Goal: Register for event/course

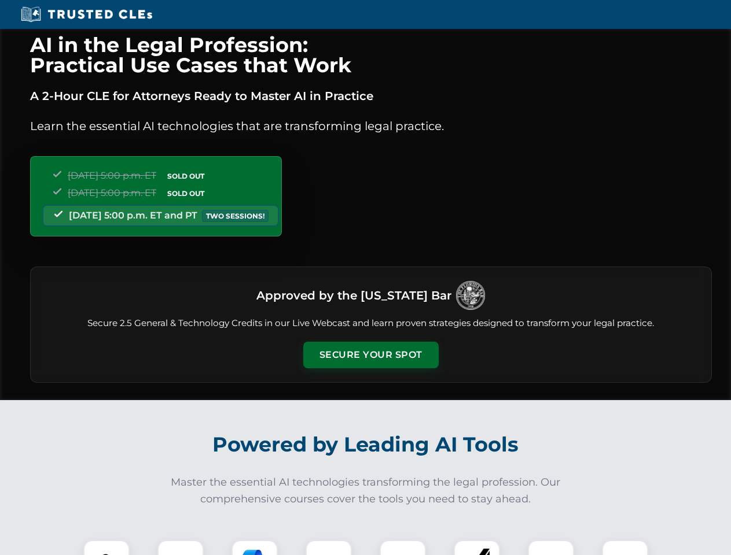
click at [370, 355] on button "Secure Your Spot" at bounding box center [370, 355] width 135 height 27
click at [106, 548] on img at bounding box center [107, 564] width 34 height 34
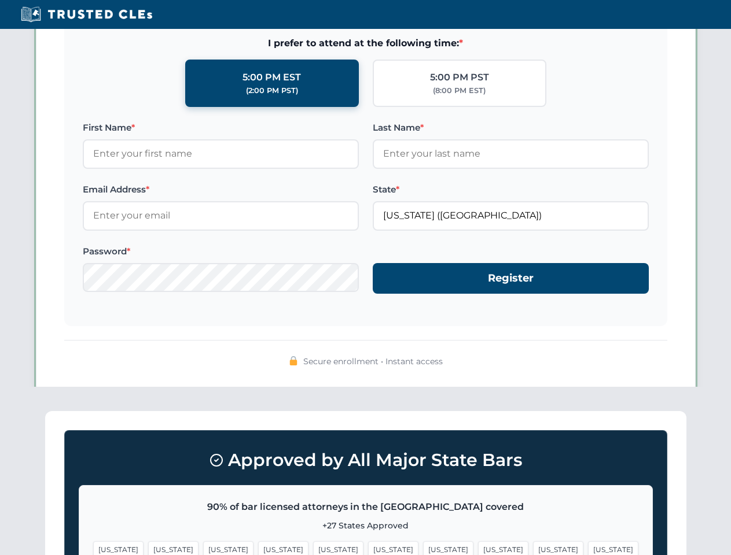
click at [423, 548] on span "[US_STATE]" at bounding box center [448, 549] width 50 height 17
click at [533, 548] on span "[US_STATE]" at bounding box center [558, 549] width 50 height 17
